Goal: Task Accomplishment & Management: Complete application form

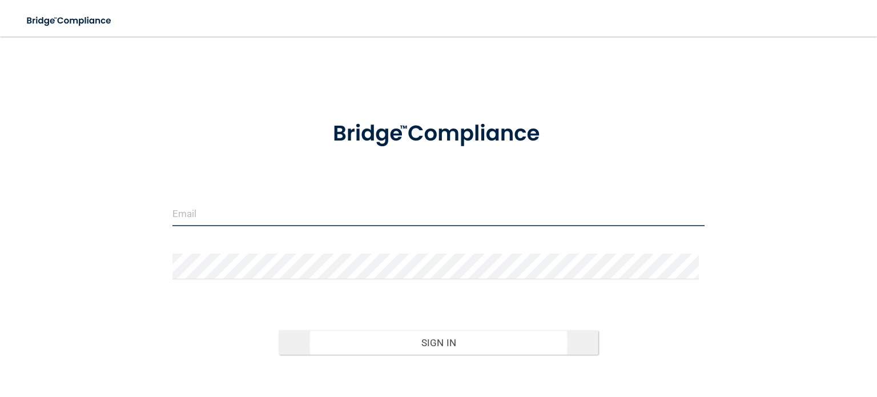
type input "[EMAIL_ADDRESS][DOMAIN_NAME]"
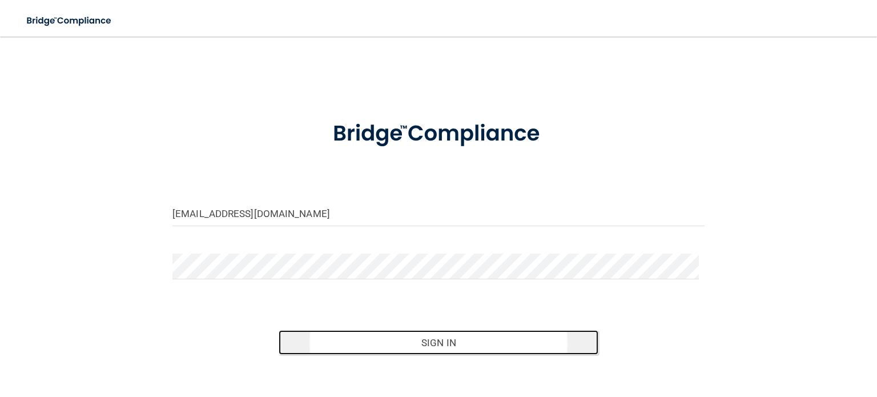
click at [441, 338] on button "Sign In" at bounding box center [438, 342] width 319 height 25
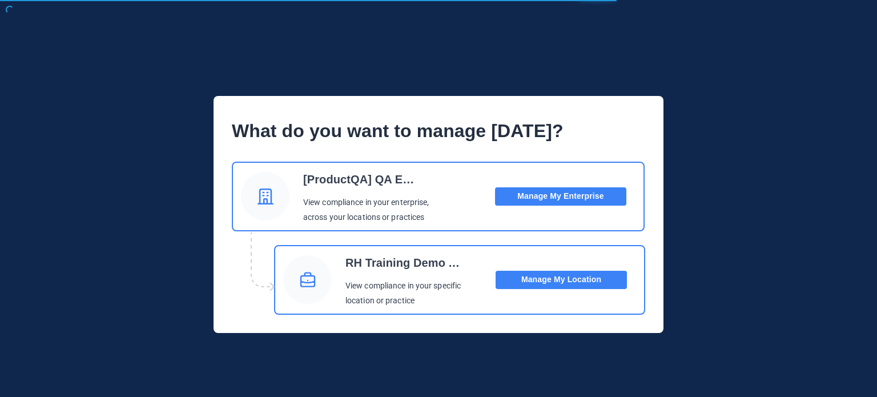
click at [532, 274] on button "Manage My Location" at bounding box center [561, 280] width 131 height 18
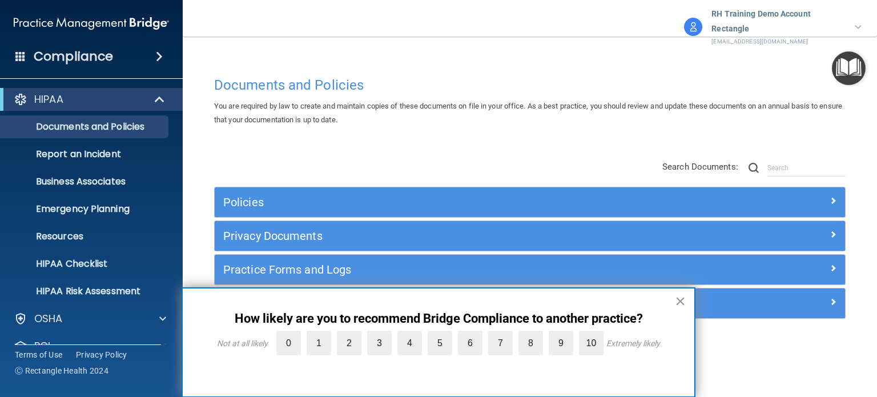
click at [681, 304] on button "×" at bounding box center [680, 301] width 11 height 18
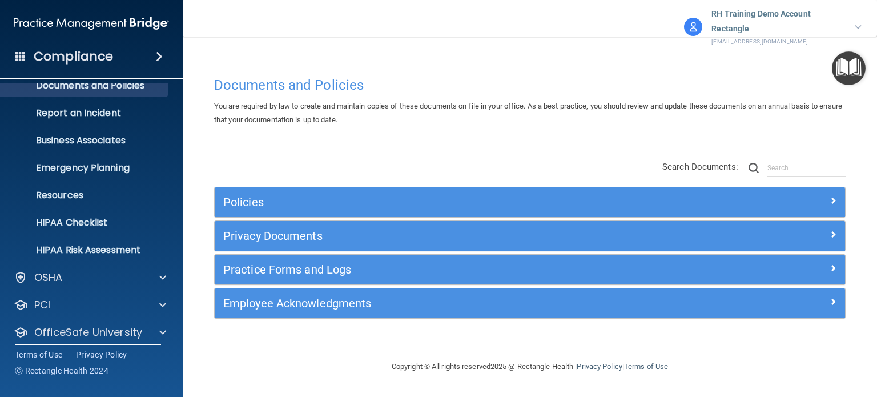
scroll to position [77, 0]
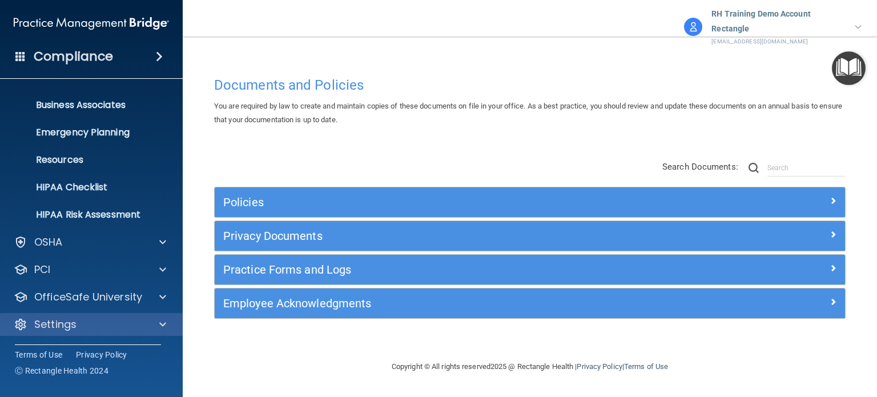
click at [110, 313] on div "Settings" at bounding box center [91, 324] width 183 height 23
click at [96, 309] on div "HIPAA Documents and Policies Report an Incident Business Associates Emergency P…" at bounding box center [91, 176] width 183 height 338
click at [82, 321] on div "Settings" at bounding box center [76, 324] width 142 height 14
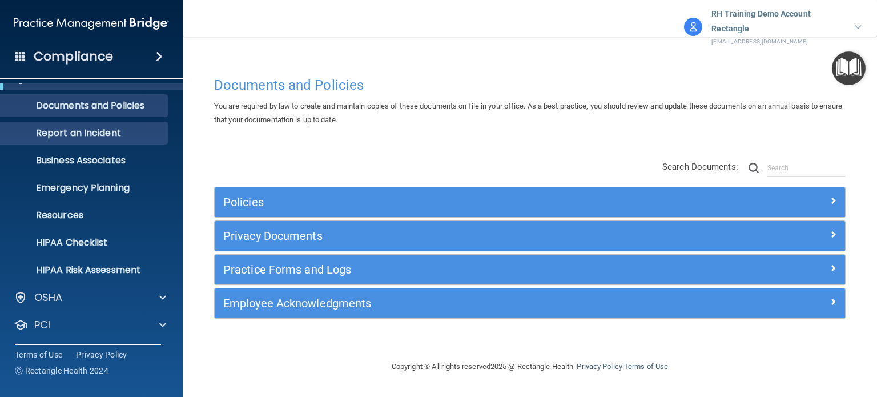
scroll to position [0, 0]
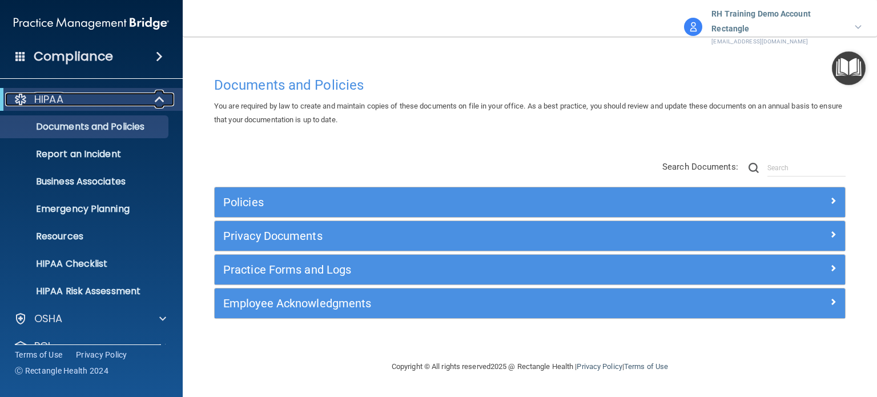
click at [73, 104] on div "HIPAA" at bounding box center [75, 100] width 141 height 14
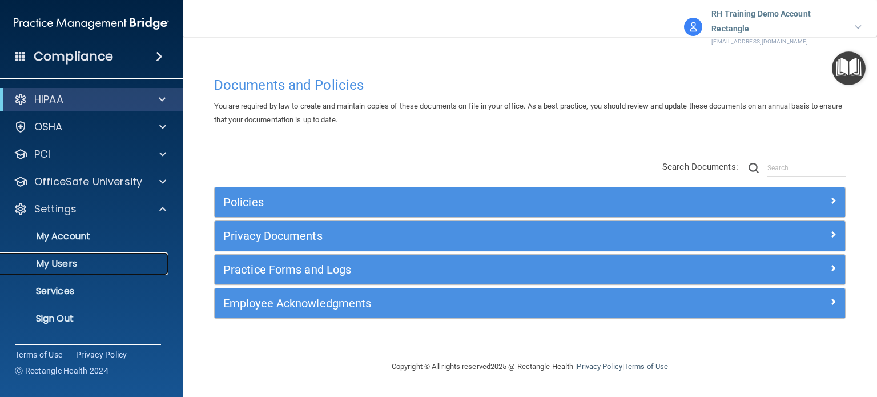
click at [81, 255] on link "My Users" at bounding box center [79, 263] width 180 height 23
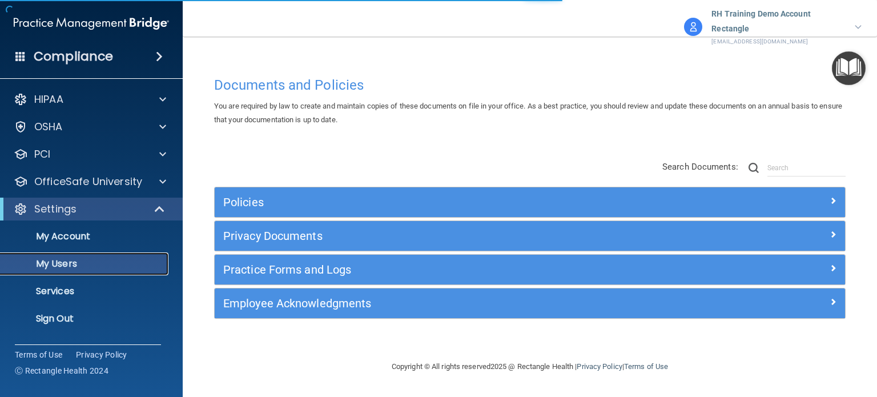
select select "20"
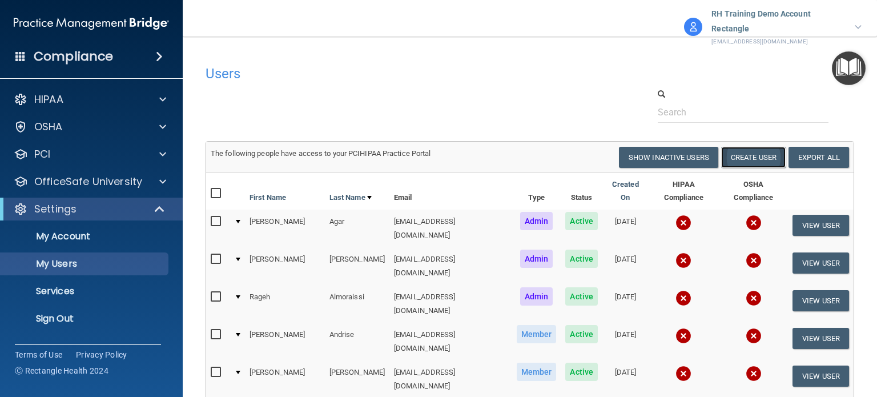
click at [727, 162] on button "Create User" at bounding box center [753, 157] width 65 height 21
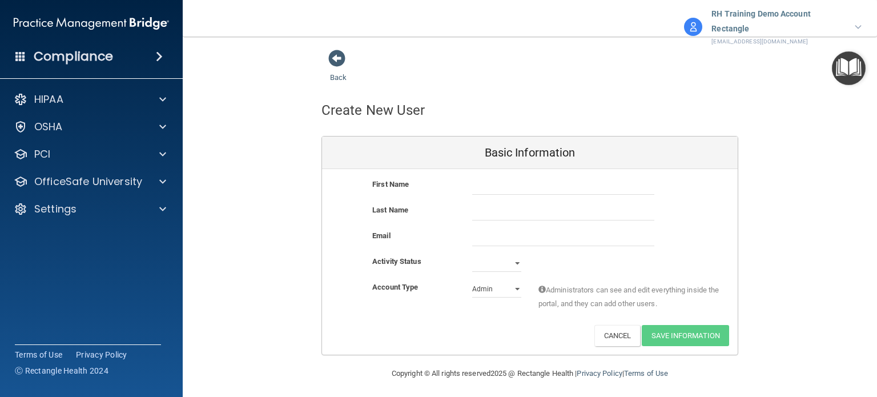
scroll to position [14, 0]
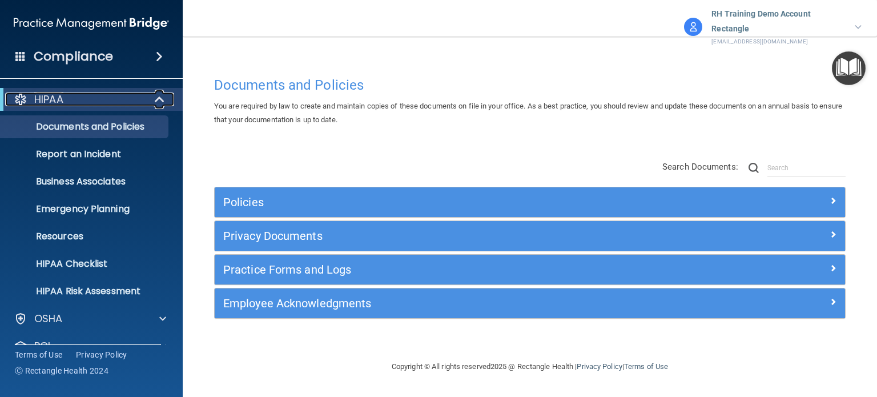
click at [158, 103] on span at bounding box center [161, 100] width 10 height 14
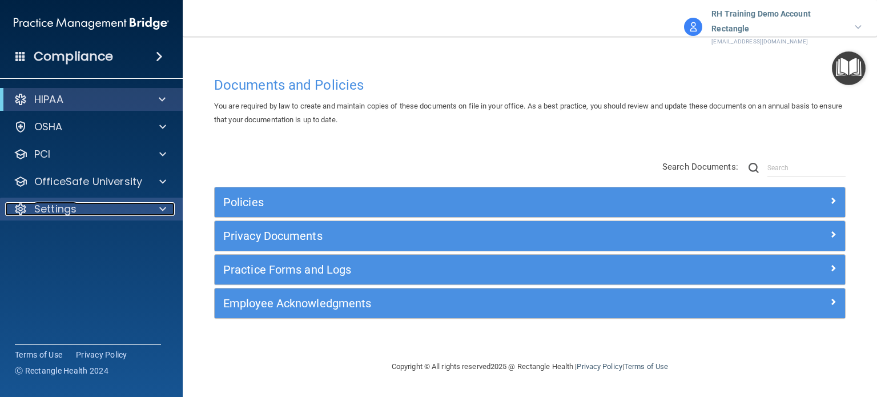
click at [153, 209] on div at bounding box center [161, 209] width 29 height 14
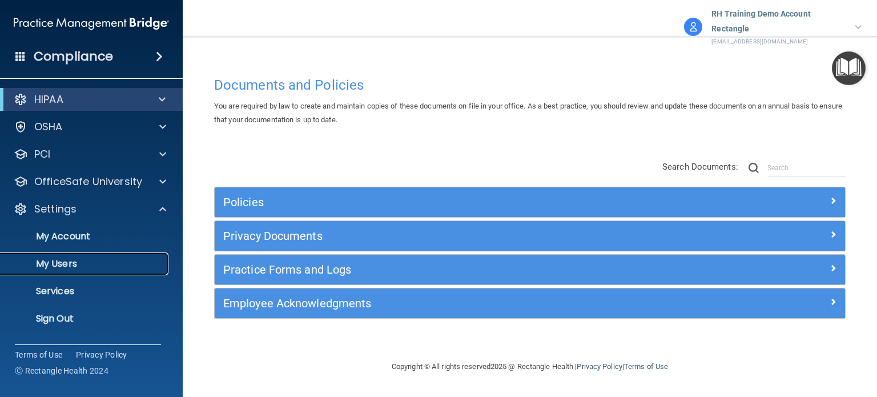
click at [71, 261] on p "My Users" at bounding box center [85, 263] width 156 height 11
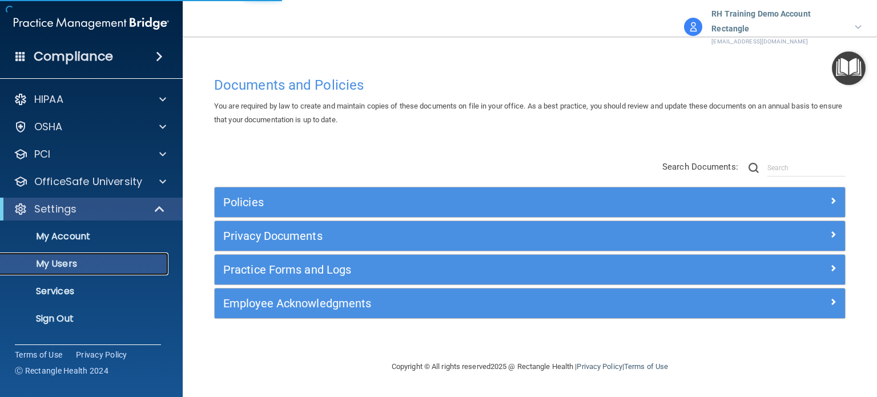
select select "20"
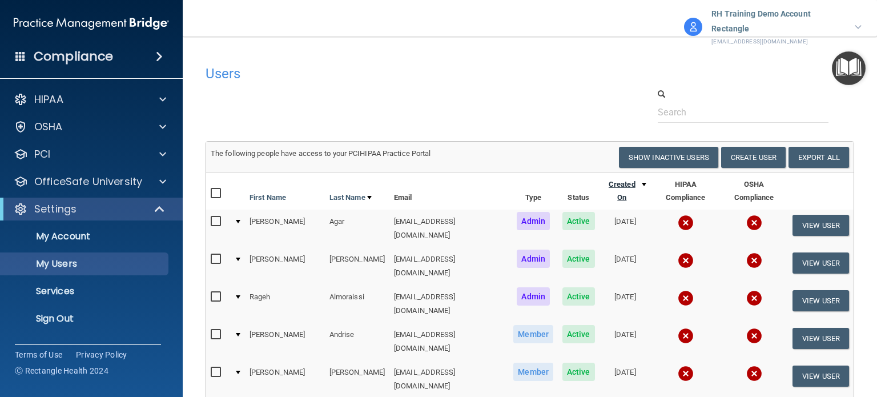
click at [604, 189] on link "Created On" at bounding box center [625, 191] width 43 height 27
select select "20"
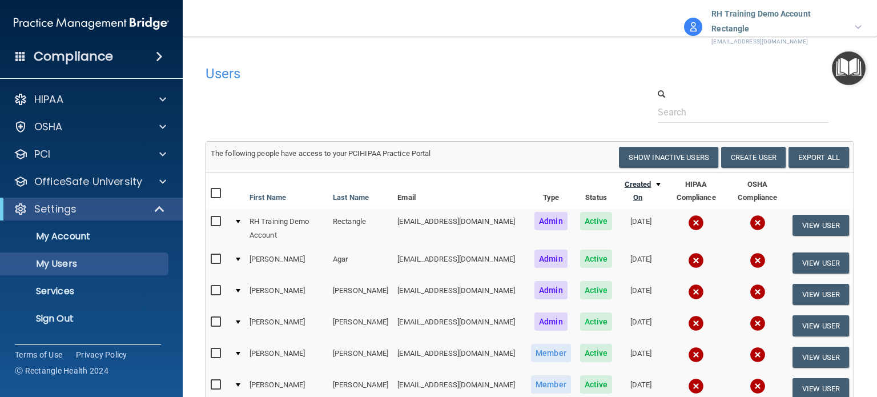
click at [637, 187] on link "Created On" at bounding box center [640, 191] width 39 height 27
select select "20"
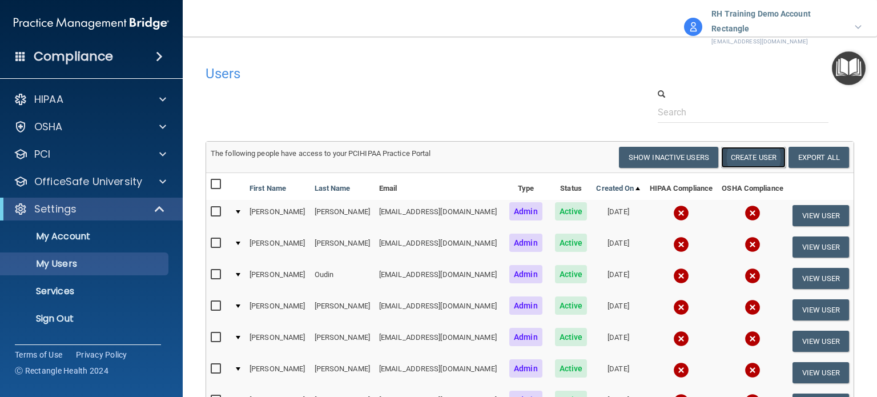
click at [737, 155] on button "Create User" at bounding box center [753, 157] width 65 height 21
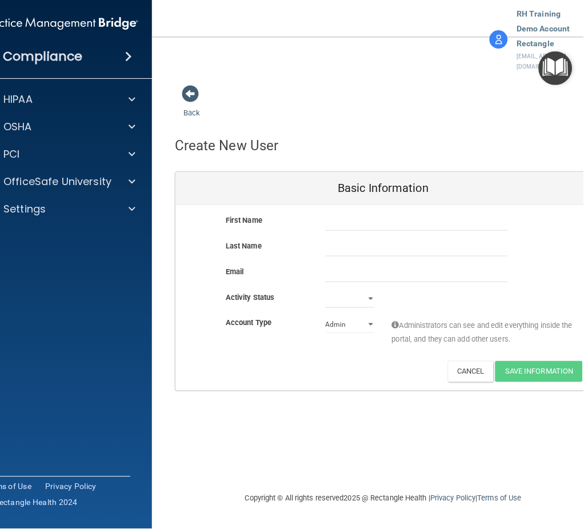
drag, startPoint x: 315, startPoint y: 6, endPoint x: 218, endPoint y: 421, distance: 427.0
click at [218, 396] on div "Back Create New User Basic Information First Name Last Name Email Activity Stat…" at bounding box center [383, 283] width 417 height 396
click at [365, 214] on input "text" at bounding box center [416, 222] width 182 height 17
paste input "Karen"
type input "Karen"
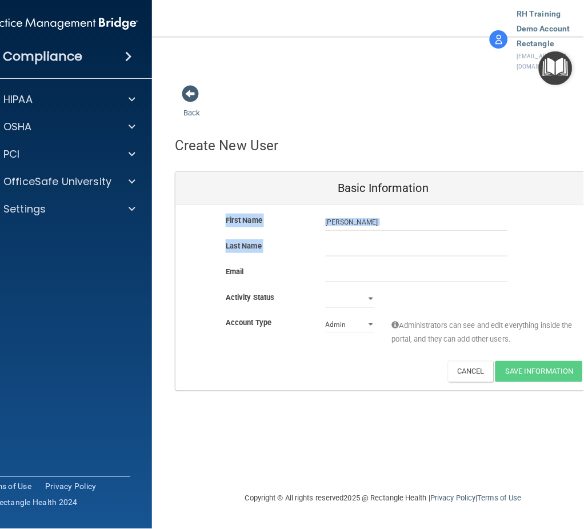
click at [345, 223] on div "First Name Karen Karen Last Name Email Activity Status Active Inactive Account …" at bounding box center [383, 298] width 416 height 186
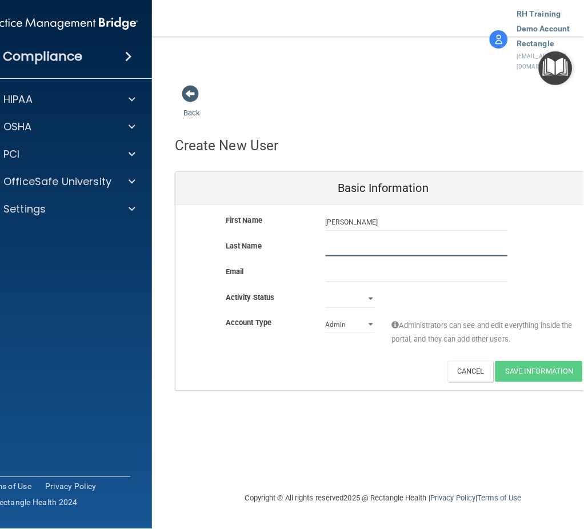
click at [345, 239] on input "text" at bounding box center [416, 247] width 182 height 17
paste input "Blue"
type input "Blue"
drag, startPoint x: 338, startPoint y: 242, endPoint x: 343, endPoint y: 248, distance: 8.1
click at [340, 265] on input "email" at bounding box center [416, 273] width 182 height 17
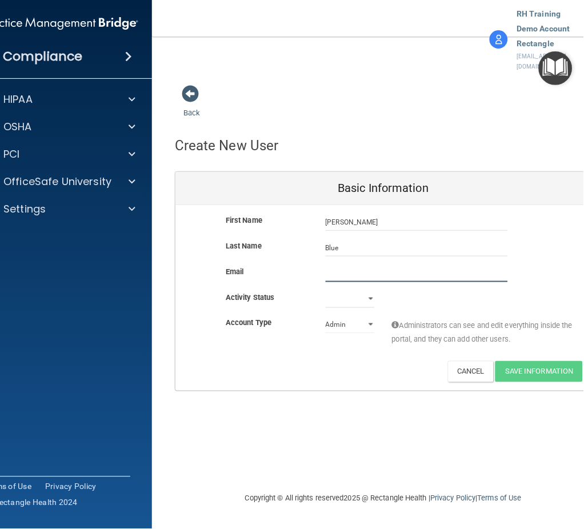
paste input "kblue@rectanglehealth.com"
type input "kblue@rectanglehealth.com"
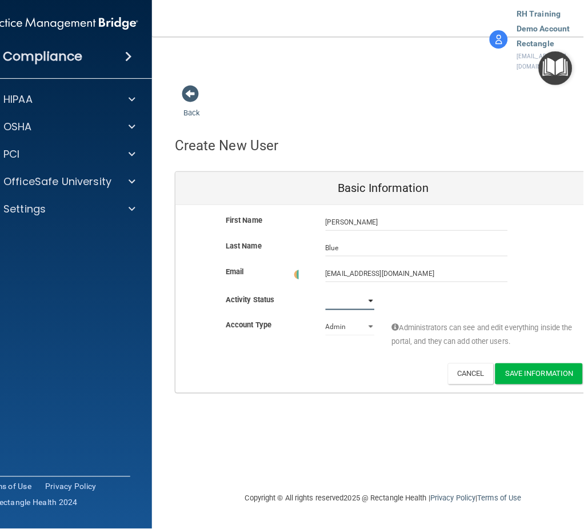
click at [359, 265] on div "First Name Karen Blue Karen Last Name Blue Email kblue@rectanglehealth.com kblu…" at bounding box center [383, 299] width 416 height 188
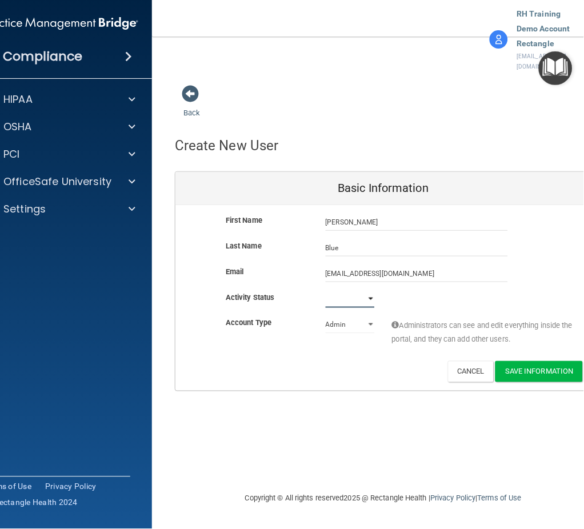
select select "active"
click at [325, 291] on select "Active Inactive" at bounding box center [349, 299] width 49 height 17
drag, startPoint x: 326, startPoint y: 344, endPoint x: 328, endPoint y: 338, distance: 6.0
click at [325, 361] on div "Deactivate Reset Password Edit Cancel Save Information" at bounding box center [383, 371] width 416 height 21
click at [559, 361] on button "Save Information" at bounding box center [538, 371] width 87 height 21
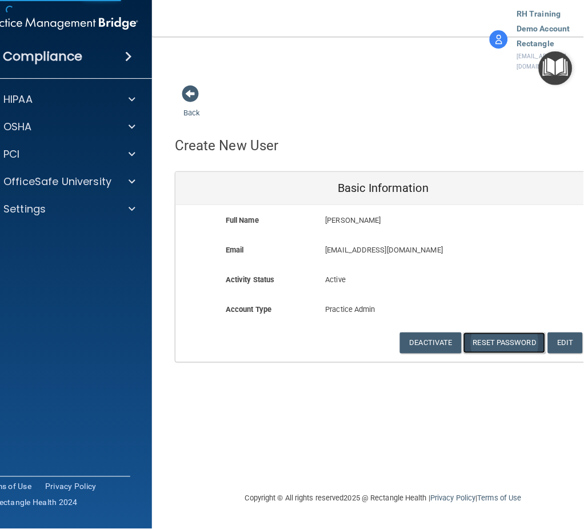
click at [487, 332] on button "Reset Password" at bounding box center [504, 342] width 82 height 21
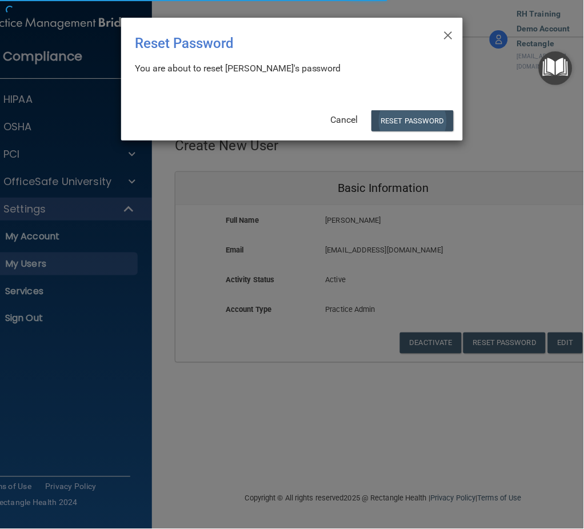
select select "20"
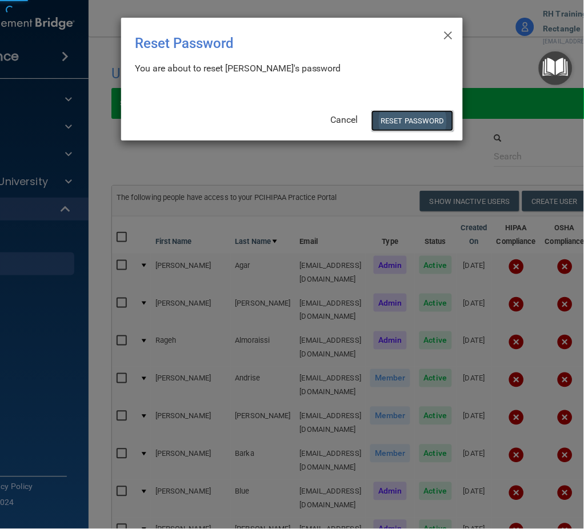
click at [396, 124] on button "Reset Password" at bounding box center [412, 120] width 82 height 21
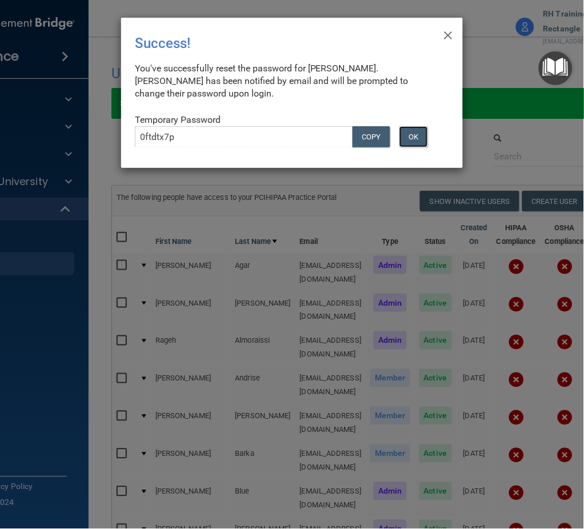
drag, startPoint x: 418, startPoint y: 135, endPoint x: 421, endPoint y: 140, distance: 6.7
click at [420, 139] on button "OK" at bounding box center [413, 136] width 29 height 21
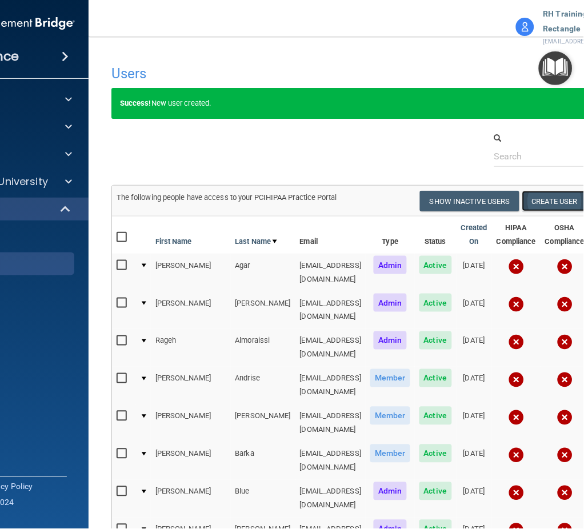
click at [560, 203] on button "Create User" at bounding box center [554, 201] width 65 height 21
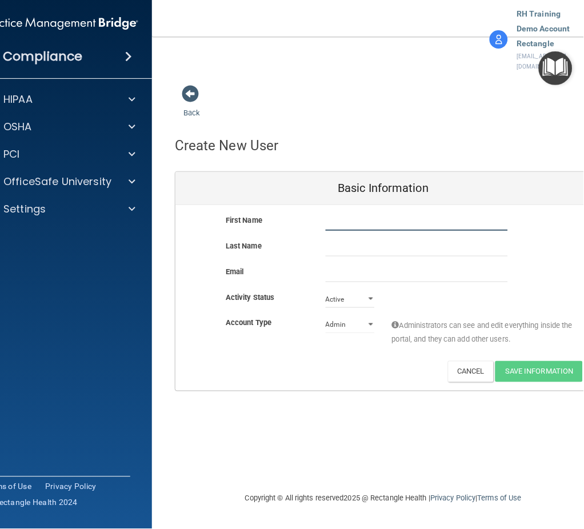
click at [426, 214] on input "text" at bounding box center [416, 222] width 182 height 17
paste input "Amanda"
type input "Amanda"
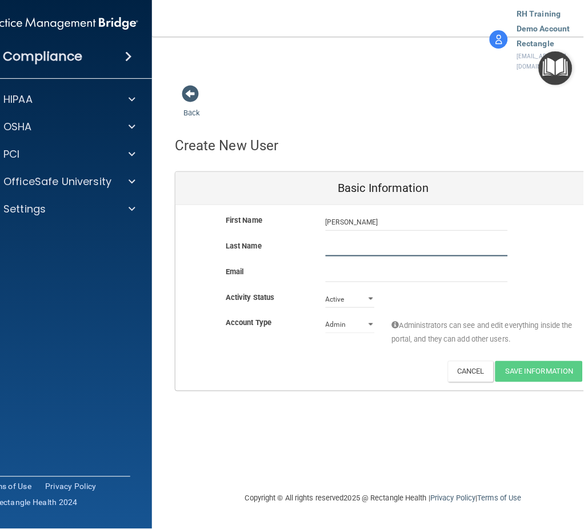
click at [352, 239] on input "text" at bounding box center [416, 247] width 182 height 17
paste input "Meling"
type input "Meling"
click at [361, 265] on input "email" at bounding box center [416, 273] width 182 height 17
paste input "ameling@rectanglehealth.com"
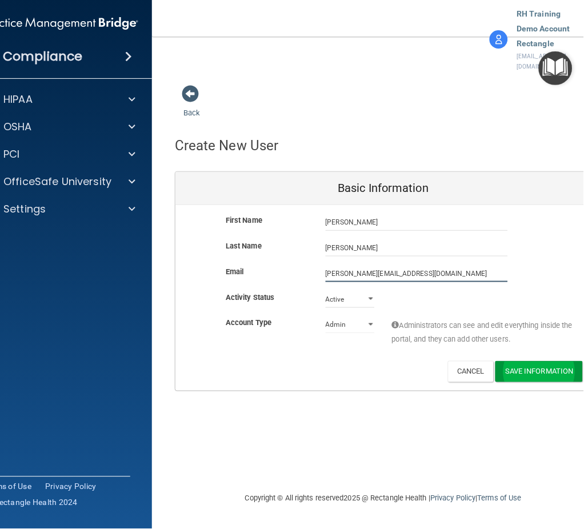
type input "ameling@rectanglehealth.com"
click at [541, 361] on button "Save Information" at bounding box center [538, 371] width 87 height 21
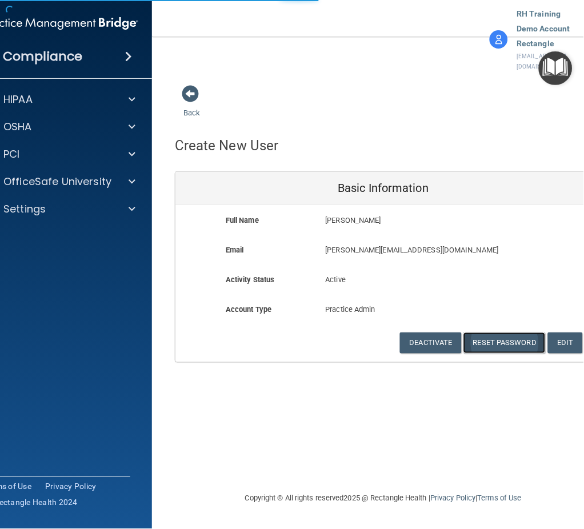
click at [514, 332] on button "Reset Password" at bounding box center [504, 342] width 82 height 21
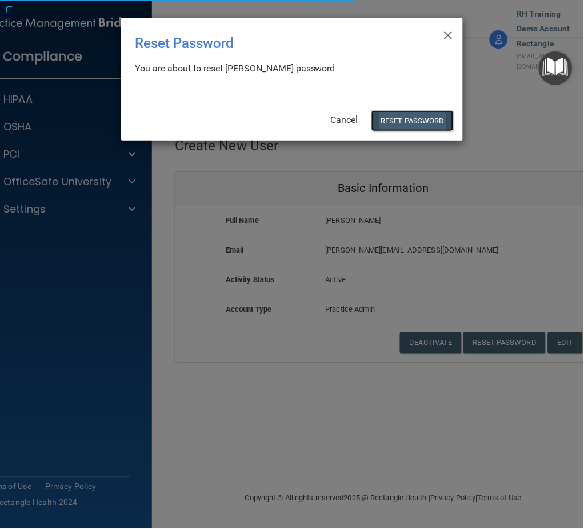
click at [403, 126] on button "Reset Password" at bounding box center [412, 120] width 82 height 21
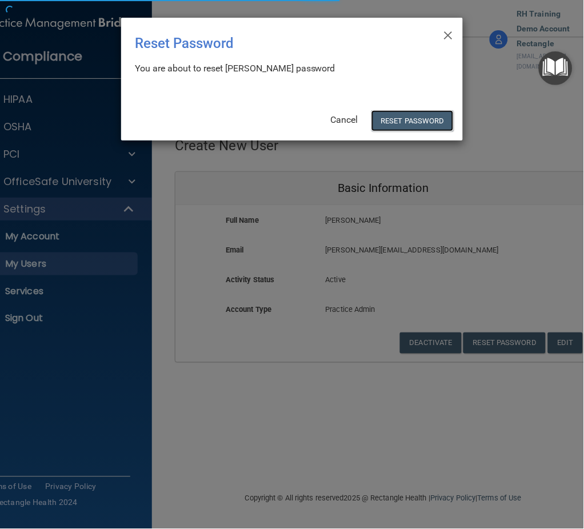
select select "20"
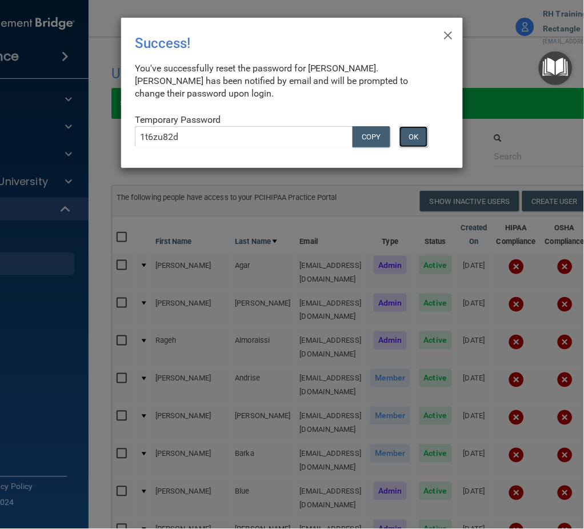
click at [422, 132] on button "OK" at bounding box center [413, 136] width 29 height 21
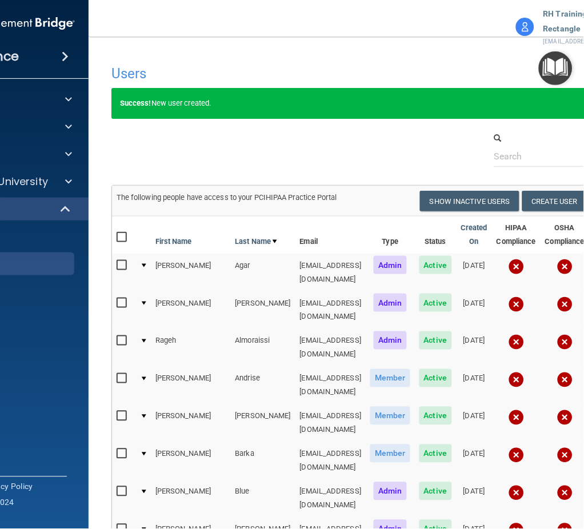
click at [366, 135] on div at bounding box center [383, 149] width 561 height 35
click at [545, 202] on button "Create User" at bounding box center [554, 201] width 65 height 21
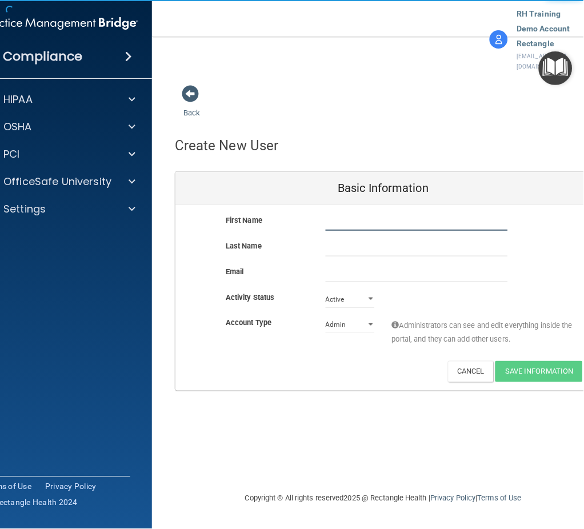
drag, startPoint x: 361, startPoint y: 192, endPoint x: 316, endPoint y: 200, distance: 46.4
click at [360, 214] on input "text" at bounding box center [416, 222] width 182 height 17
paste input "Shayna"
type input "Shayna"
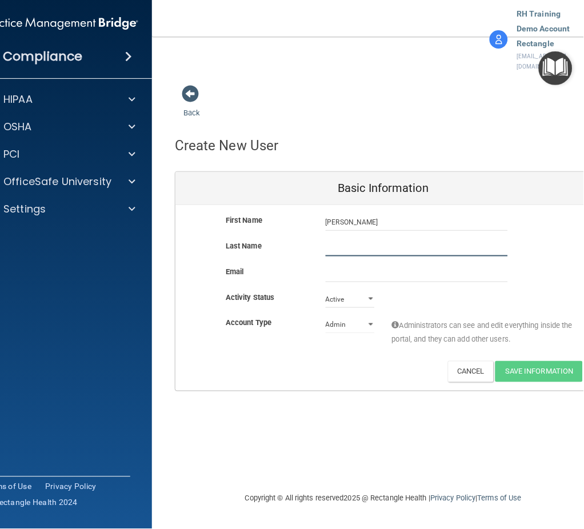
click at [404, 239] on input "text" at bounding box center [416, 247] width 182 height 17
paste input "Richardson"
type input "Richardson"
click at [380, 265] on input "email" at bounding box center [416, 273] width 182 height 17
paste input "srichardson@rectanglehealth.com"
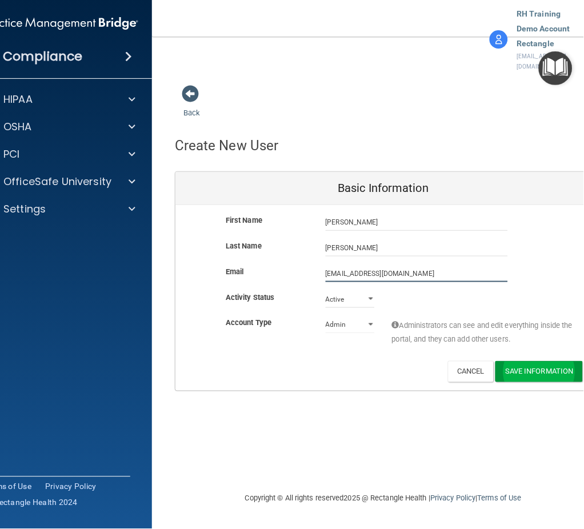
type input "srichardson@rectanglehealth.com"
click at [539, 361] on button "Save Information" at bounding box center [538, 371] width 87 height 21
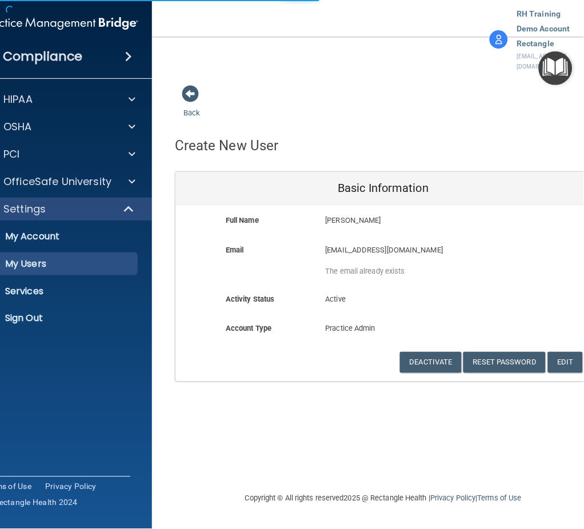
click at [499, 348] on div "Full Name Shayna Richardson Shayna Last Name Richardson Email srichardson@recta…" at bounding box center [383, 293] width 416 height 176
click at [505, 352] on button "Reset Password" at bounding box center [504, 362] width 82 height 21
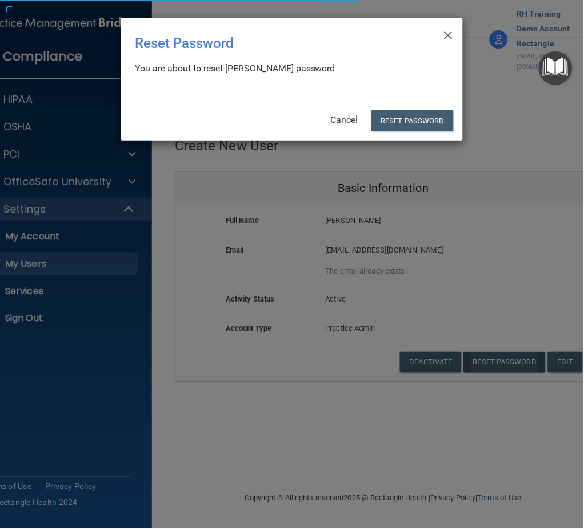
select select "20"
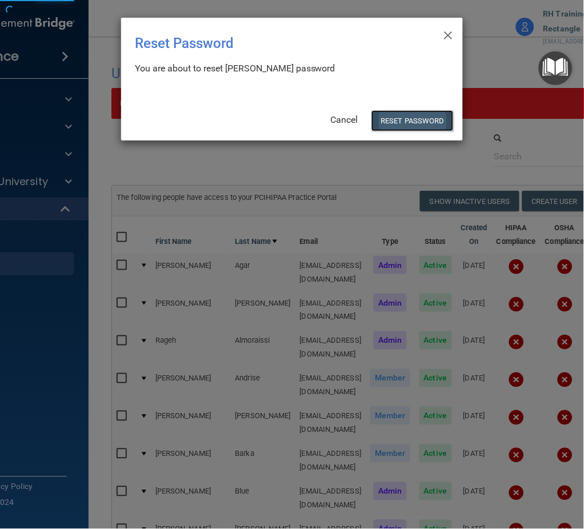
click at [418, 122] on button "Reset Password" at bounding box center [412, 120] width 82 height 21
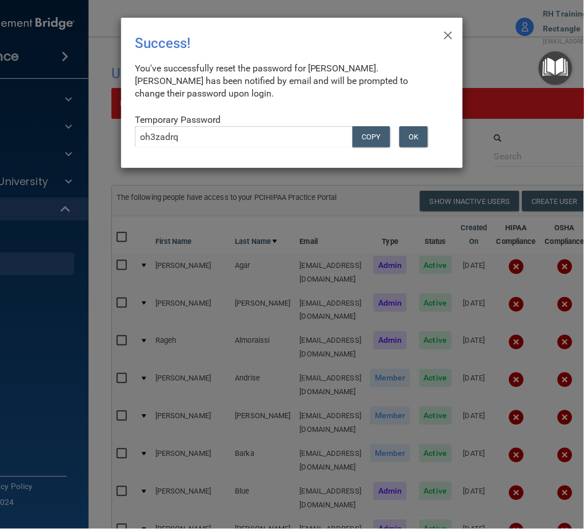
click at [348, 115] on div "Temporary Password oh3zadrq COPY OK" at bounding box center [287, 135] width 305 height 43
click at [452, 34] on div "× Close Success! You've successfully reset the password for Shayna Richardson. …" at bounding box center [291, 93] width 341 height 150
click at [448, 36] on span "×" at bounding box center [448, 33] width 10 height 23
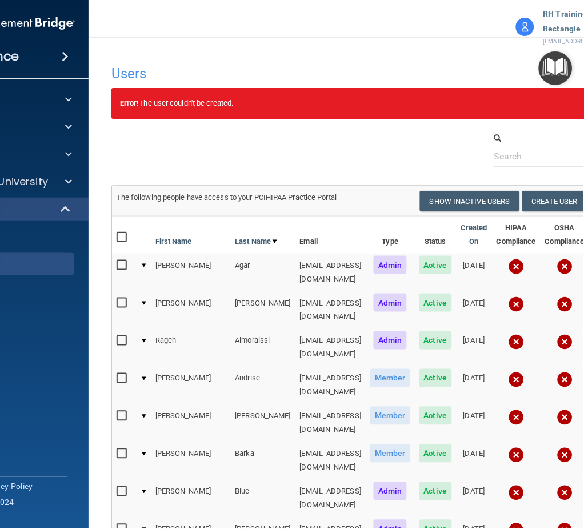
click at [549, 198] on button "Create User" at bounding box center [554, 201] width 65 height 21
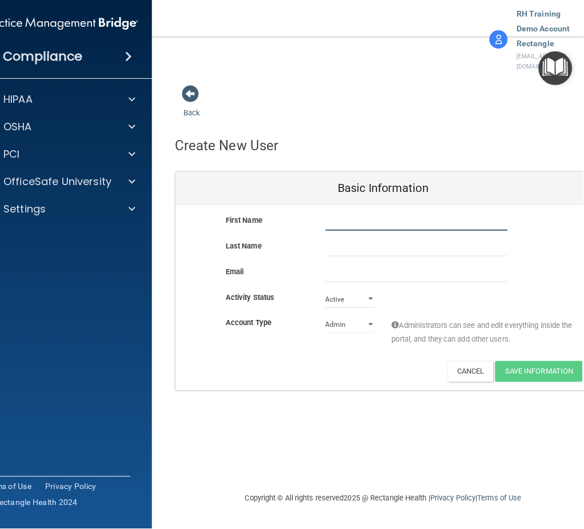
drag, startPoint x: 341, startPoint y: 200, endPoint x: 89, endPoint y: 211, distance: 252.1
click at [341, 214] on input "text" at bounding box center [416, 222] width 182 height 17
paste input "Sam"
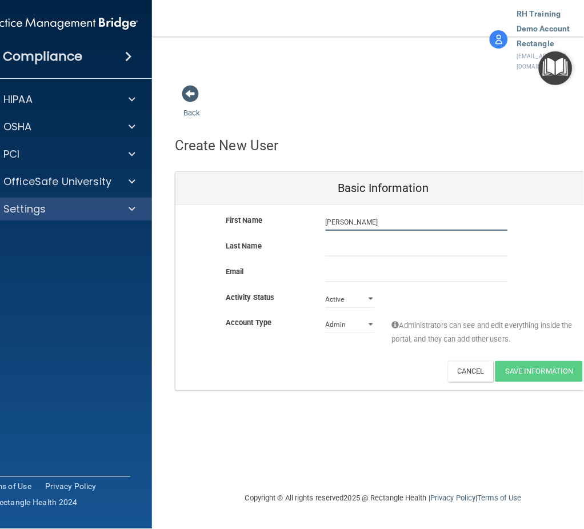
type input "Sam"
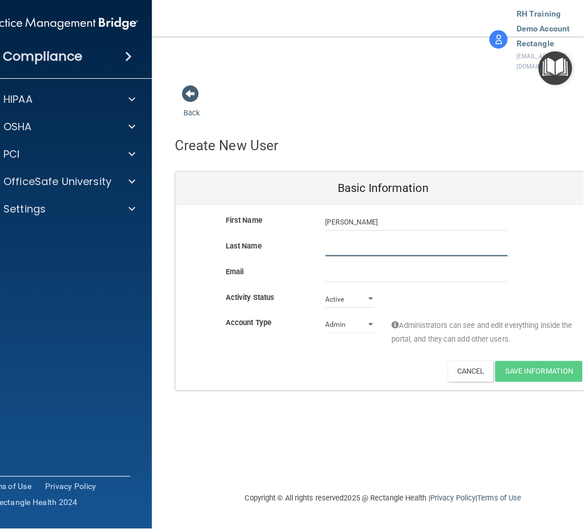
click at [406, 239] on input "text" at bounding box center [416, 247] width 182 height 17
paste input "Jenson"
type input "Jenson"
drag, startPoint x: 377, startPoint y: 242, endPoint x: 546, endPoint y: 351, distance: 200.9
click at [379, 265] on input "email" at bounding box center [416, 273] width 182 height 17
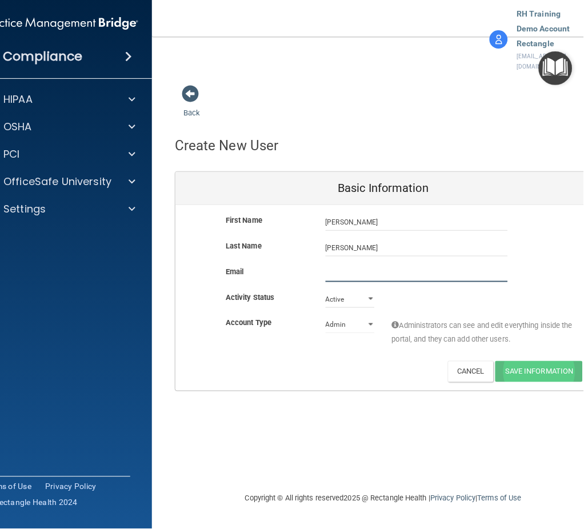
paste input "sjenson@rectanglehealth.com"
type input "sjenson@rectanglehealth.com"
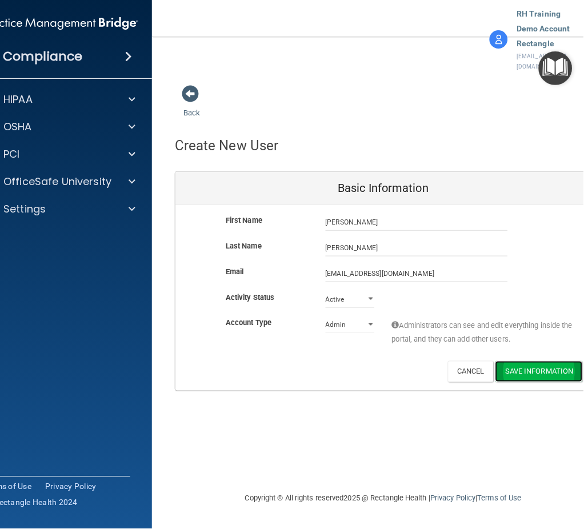
click at [560, 361] on button "Save Information" at bounding box center [538, 371] width 87 height 21
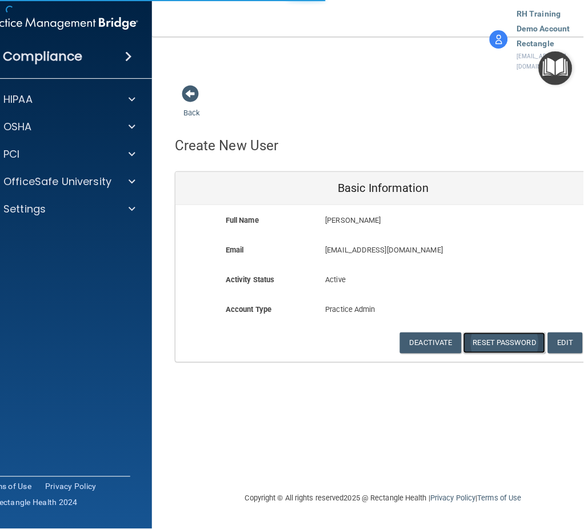
click at [510, 332] on button "Reset Password" at bounding box center [504, 342] width 82 height 21
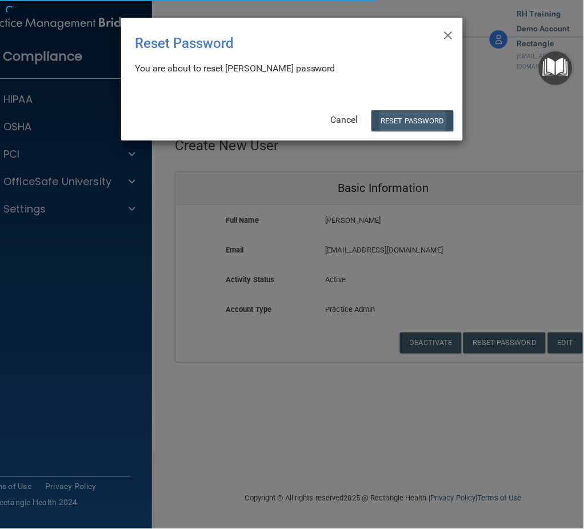
drag, startPoint x: 400, startPoint y: 108, endPoint x: 400, endPoint y: 114, distance: 5.7
click at [398, 110] on div "× Close Reset Password There was an error while resetting the password ... You …" at bounding box center [291, 79] width 341 height 123
click at [403, 115] on button "Reset Password" at bounding box center [412, 120] width 82 height 21
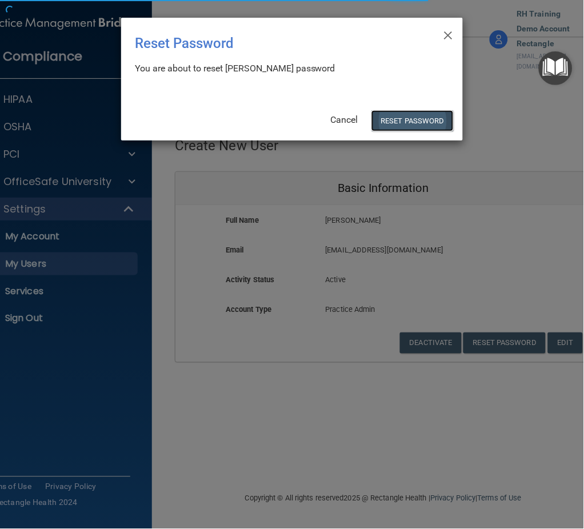
select select "20"
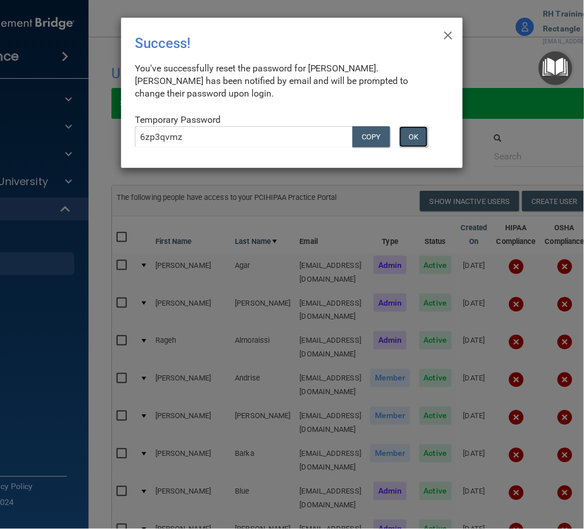
click at [421, 134] on button "OK" at bounding box center [413, 136] width 29 height 21
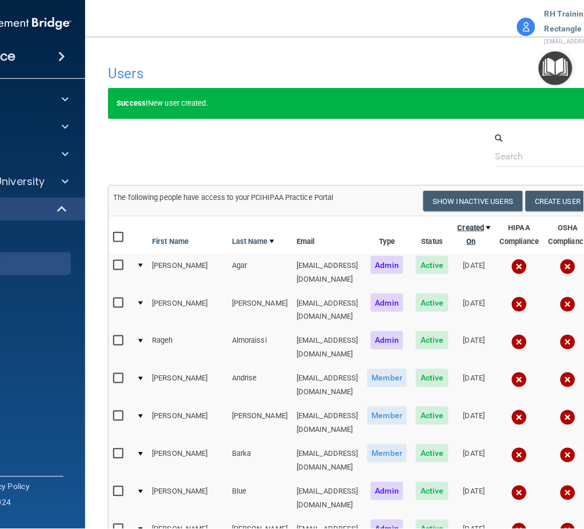
click at [472, 241] on link "Created On" at bounding box center [473, 234] width 33 height 27
select select "20"
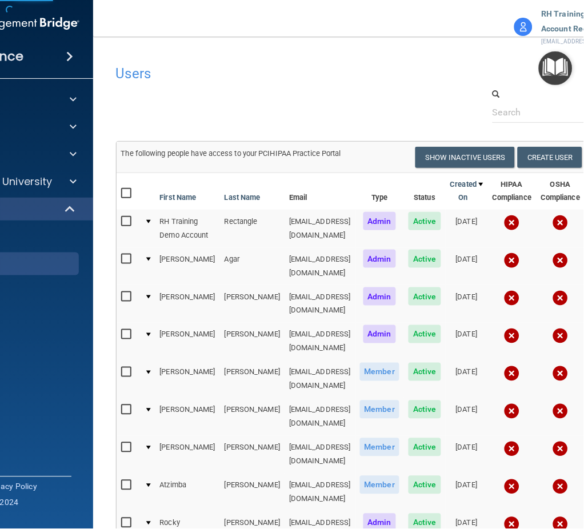
drag, startPoint x: 330, startPoint y: 106, endPoint x: 421, endPoint y: 132, distance: 94.5
click at [330, 111] on div at bounding box center [383, 105] width 552 height 35
click at [560, 152] on button "Create User" at bounding box center [549, 157] width 65 height 21
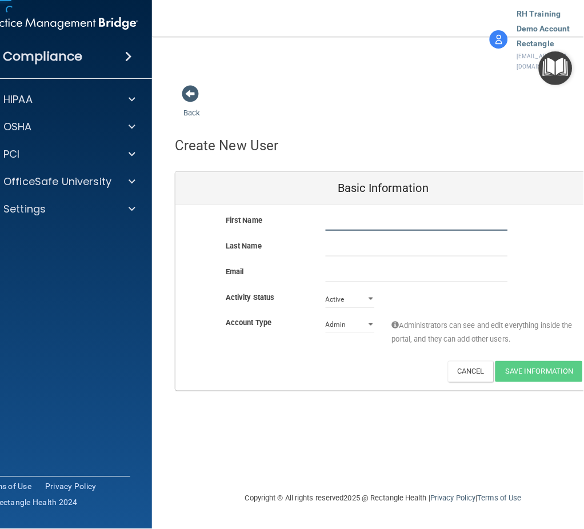
click at [332, 214] on input "text" at bounding box center [416, 222] width 182 height 17
paste input "Jodi"
type input "Jodi"
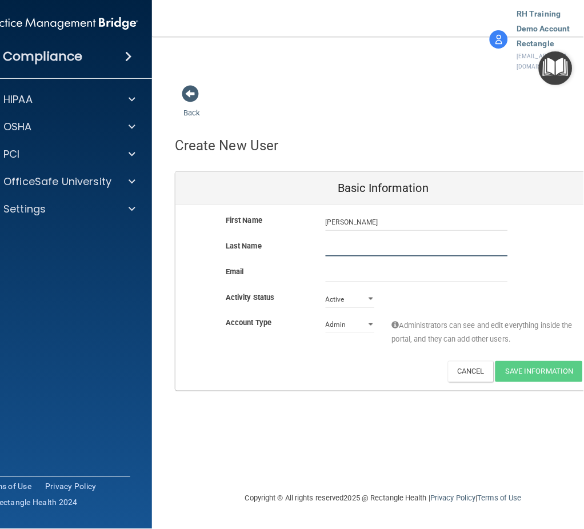
drag, startPoint x: 358, startPoint y: 216, endPoint x: 218, endPoint y: 245, distance: 143.5
click at [357, 239] on input "text" at bounding box center [416, 247] width 182 height 17
paste input "Barthel"
type input "Barthel"
drag, startPoint x: 336, startPoint y: 232, endPoint x: 351, endPoint y: 238, distance: 16.6
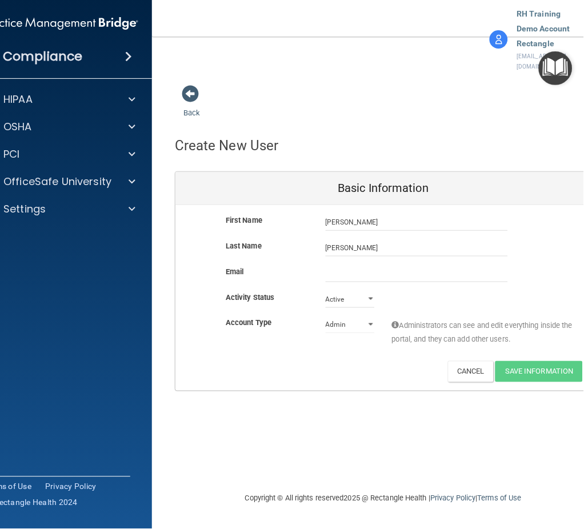
click at [341, 239] on div "Last Name Barthel" at bounding box center [383, 252] width 416 height 26
click at [358, 265] on input "email" at bounding box center [416, 273] width 182 height 17
paste input "jbarthel@rectanglehealth.com"
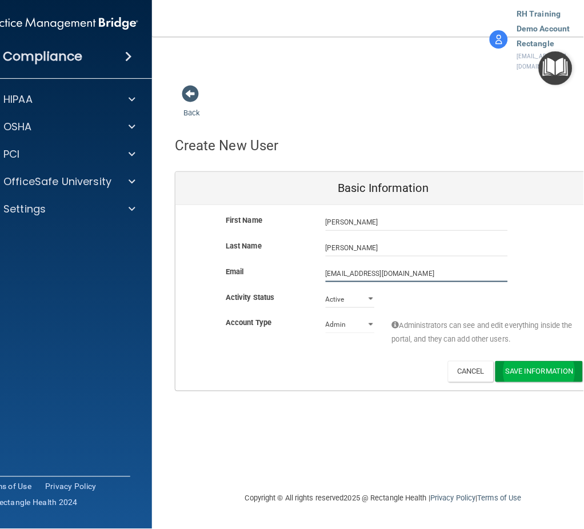
type input "jbarthel@rectanglehealth.com"
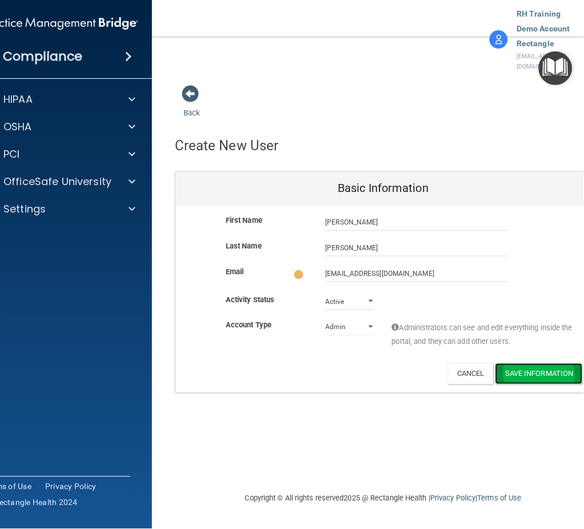
click at [543, 363] on button "Save Information" at bounding box center [538, 373] width 87 height 21
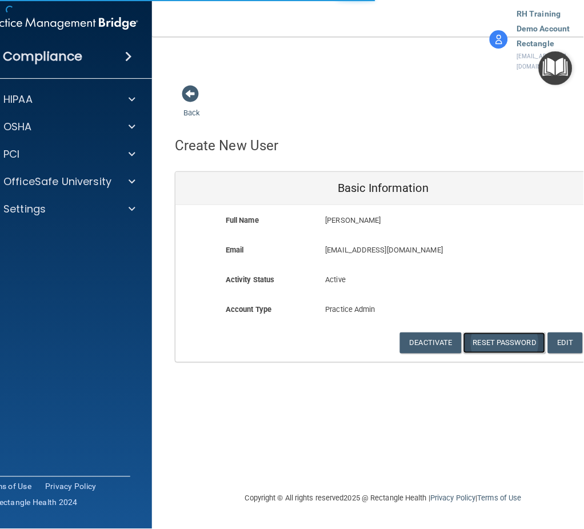
click at [513, 332] on button "Reset Password" at bounding box center [504, 342] width 82 height 21
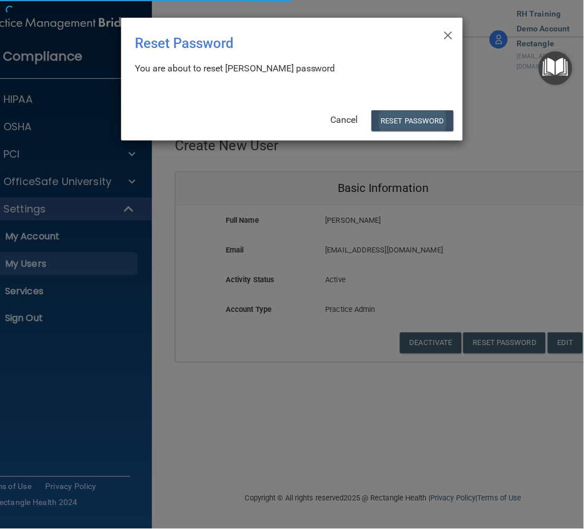
click at [405, 131] on div "× Close Reset Password There was an error while resetting the password ... You …" at bounding box center [291, 79] width 341 height 123
click at [405, 122] on button "Reset Password" at bounding box center [412, 120] width 82 height 21
select select "20"
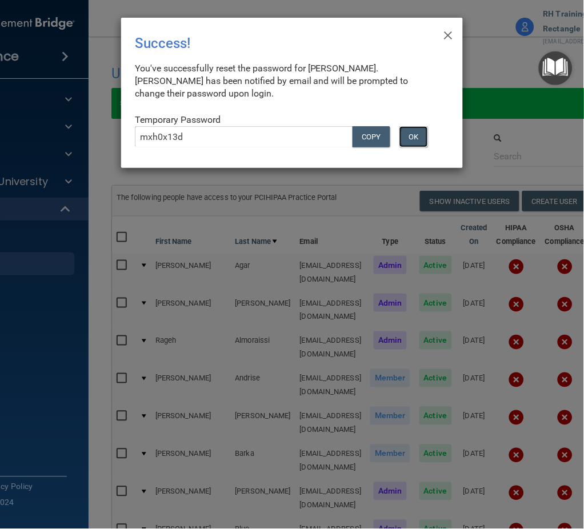
click at [424, 132] on button "OK" at bounding box center [413, 136] width 29 height 21
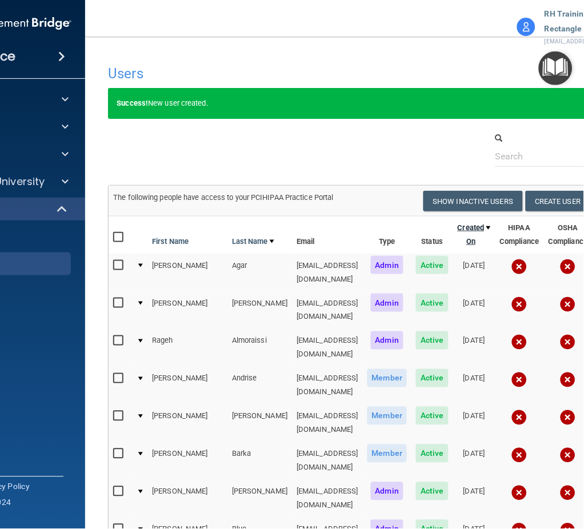
click at [472, 241] on link "Created On" at bounding box center [473, 234] width 33 height 27
select select "20"
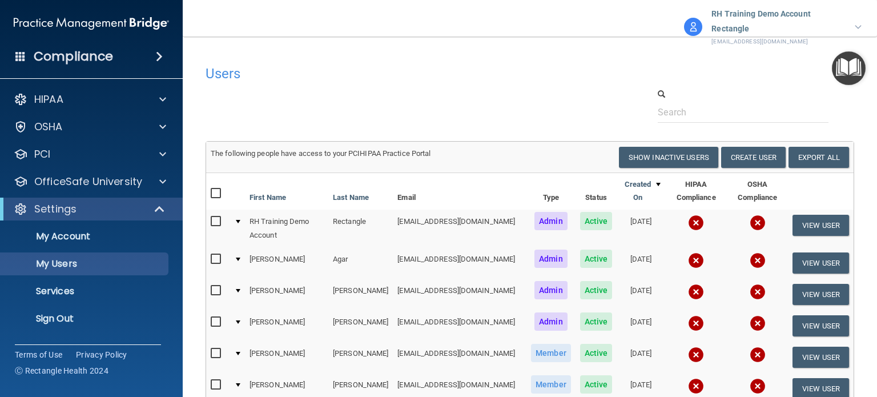
drag, startPoint x: 1071, startPoint y: 2, endPoint x: 588, endPoint y: 99, distance: 492.7
click at [585, 99] on div at bounding box center [530, 105] width 666 height 35
click at [637, 189] on link "Created On" at bounding box center [640, 191] width 39 height 27
select select "20"
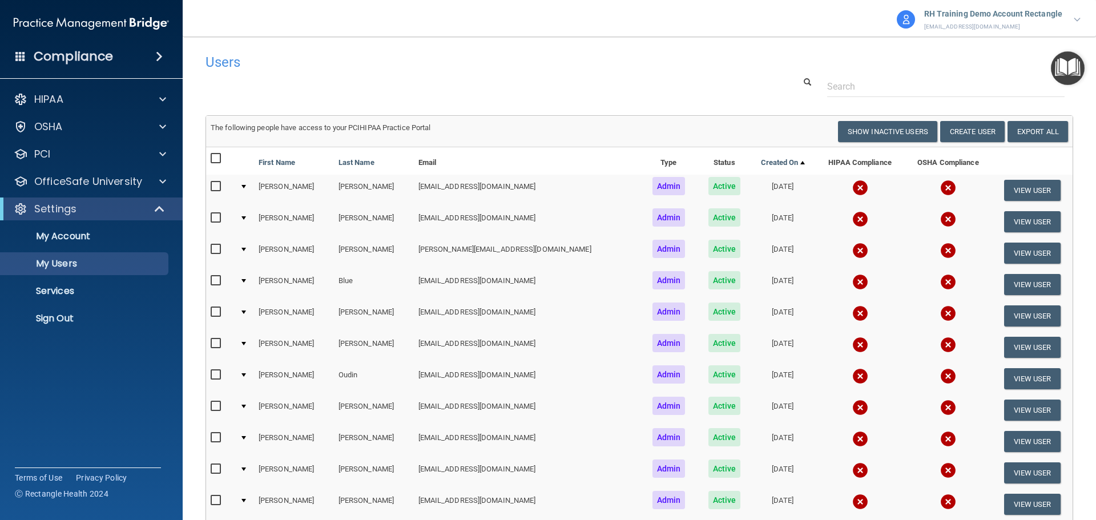
click at [464, 100] on div "Users Success! New user created. × Error! The user couldn't be created. × Succe…" at bounding box center [640, 465] width 868 height 834
click at [557, 86] on div at bounding box center [639, 86] width 885 height 21
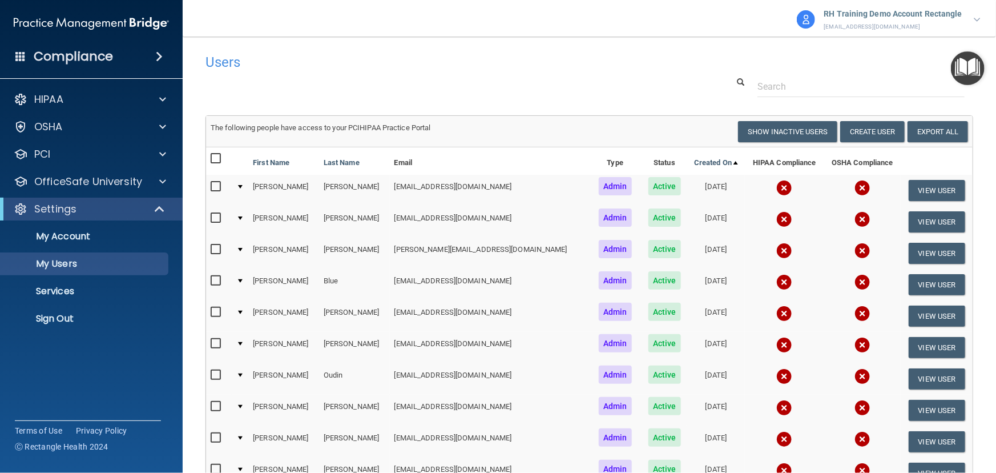
drag, startPoint x: 1065, startPoint y: 0, endPoint x: 530, endPoint y: 78, distance: 540.7
click at [530, 78] on div "Users Success! New user created. × Error! The user couldn't be created. × Succe…" at bounding box center [590, 465] width 768 height 834
click at [131, 107] on div "HIPAA" at bounding box center [91, 99] width 183 height 23
click at [367, 86] on div at bounding box center [589, 86] width 785 height 21
